Goal: Check status: Check status

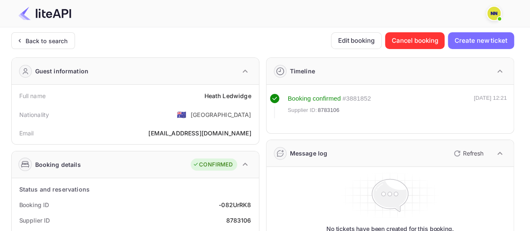
click at [42, 44] on div "Back to search" at bounding box center [47, 40] width 42 height 9
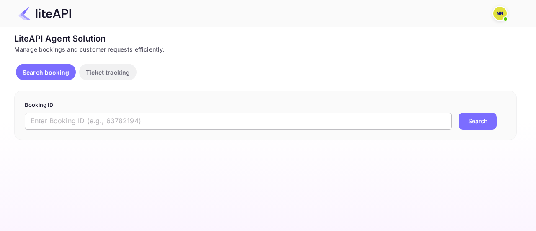
click at [137, 124] on input "text" at bounding box center [238, 121] width 427 height 17
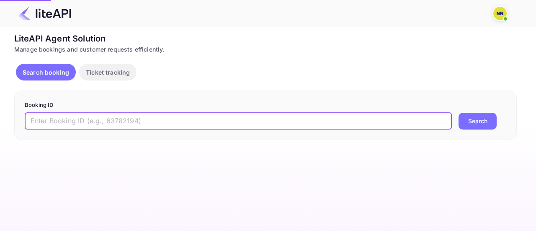
paste input "-8vrRJzzU"
type input "-8vrRJzzU"
click at [459, 113] on button "Search" at bounding box center [478, 121] width 38 height 17
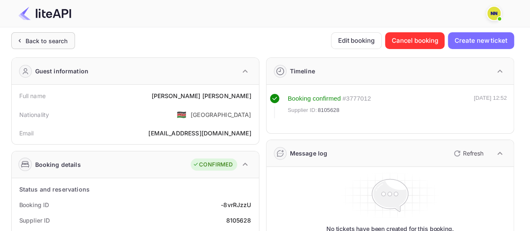
click at [24, 36] on div "Back to search" at bounding box center [41, 40] width 53 height 9
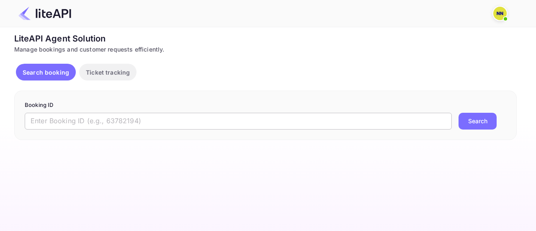
click at [169, 116] on input "text" at bounding box center [238, 121] width 427 height 17
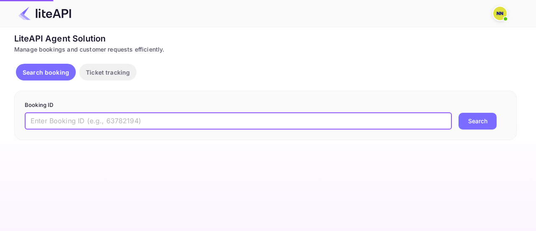
paste input "3768486"
type input "3768486"
click at [459, 113] on button "Search" at bounding box center [478, 121] width 38 height 17
